Goal: Information Seeking & Learning: Learn about a topic

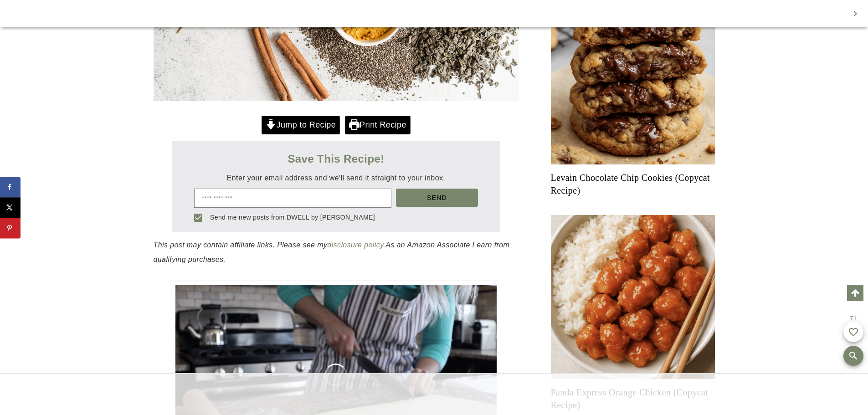
click at [324, 122] on link "Jump to Recipe" at bounding box center [300, 125] width 78 height 19
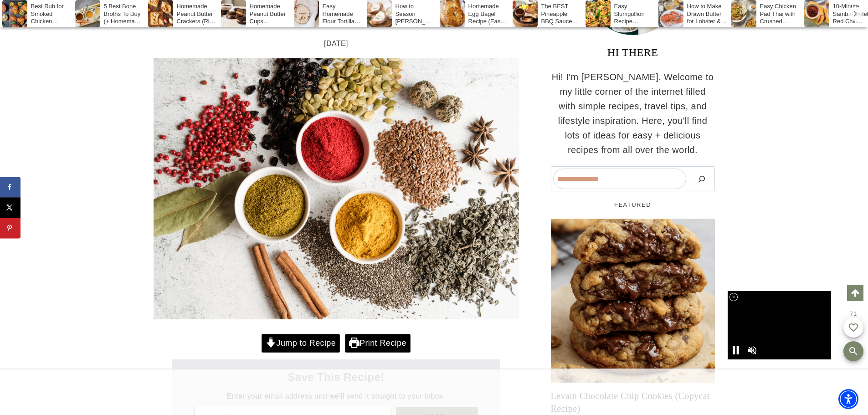
click at [362, 340] on link "Print Recipe" at bounding box center [378, 343] width 66 height 19
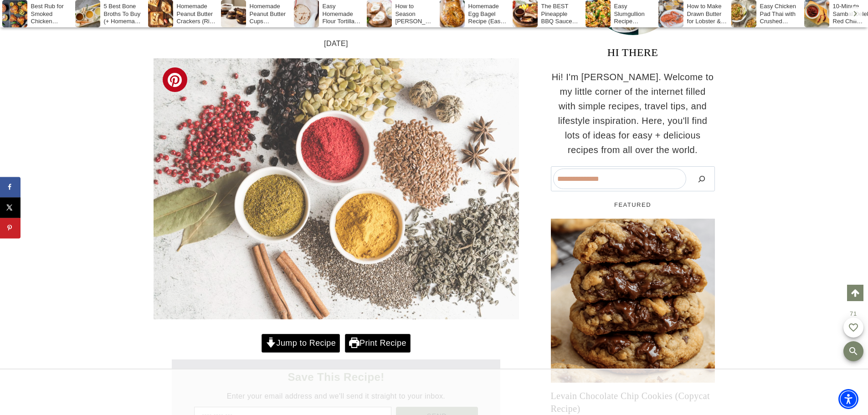
scroll to position [364, 0]
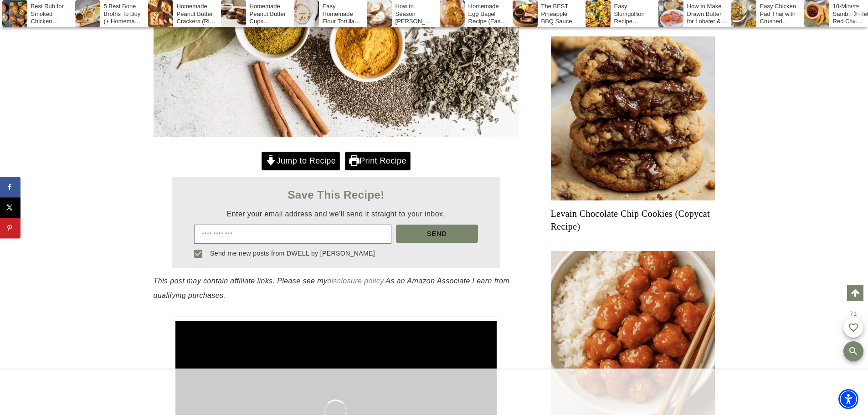
click at [303, 160] on link "Jump to Recipe" at bounding box center [300, 161] width 78 height 19
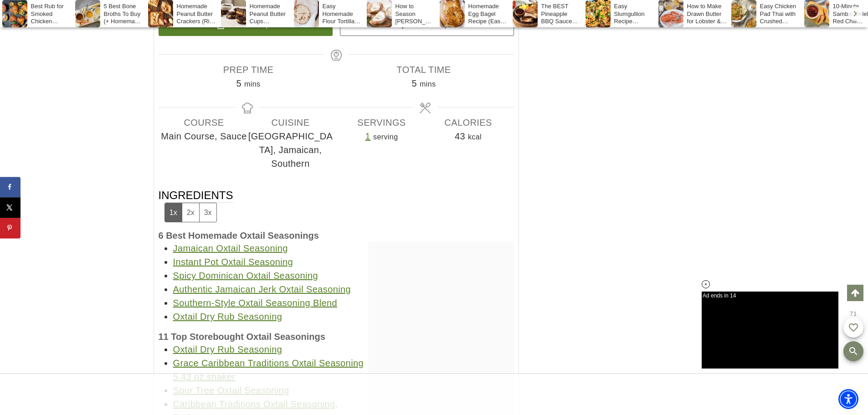
scroll to position [10123, 0]
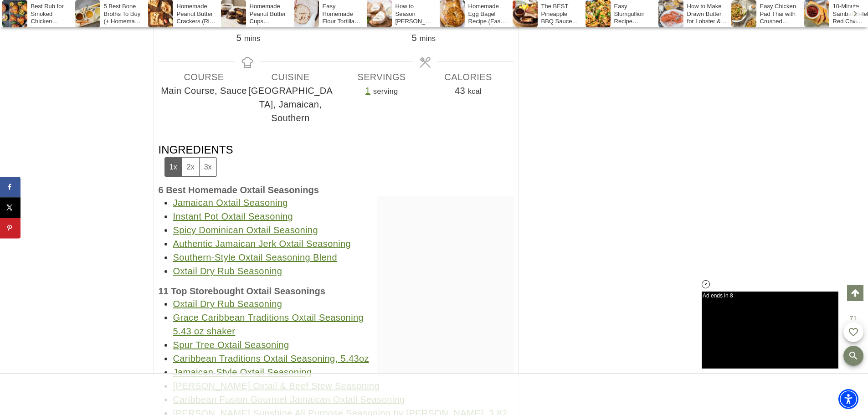
click at [250, 198] on link "Jamaican Oxtail Seasoning" at bounding box center [230, 203] width 115 height 10
